Goal: Find specific page/section: Find specific page/section

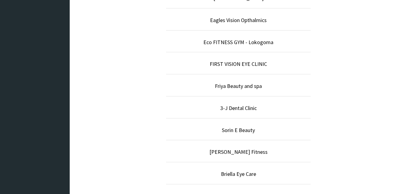
scroll to position [217, 0]
click at [242, 89] on link "Friya Beauty and spa" at bounding box center [238, 85] width 47 height 7
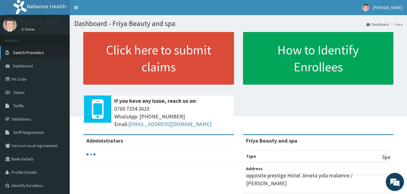
click at [32, 51] on span "Switch Providers" at bounding box center [28, 52] width 31 height 5
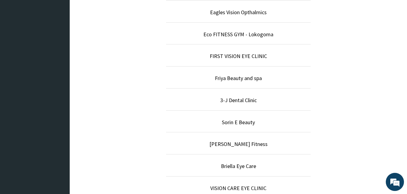
scroll to position [254, 0]
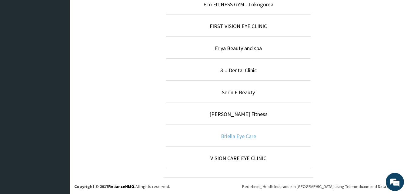
click at [249, 137] on link "Briella Eye Care" at bounding box center [238, 136] width 35 height 7
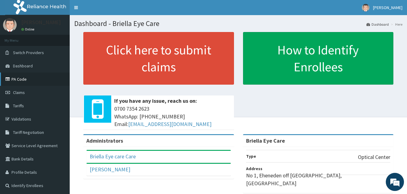
click at [20, 78] on link "PA Code" at bounding box center [35, 79] width 70 height 13
